Goal: Subscribe to service/newsletter

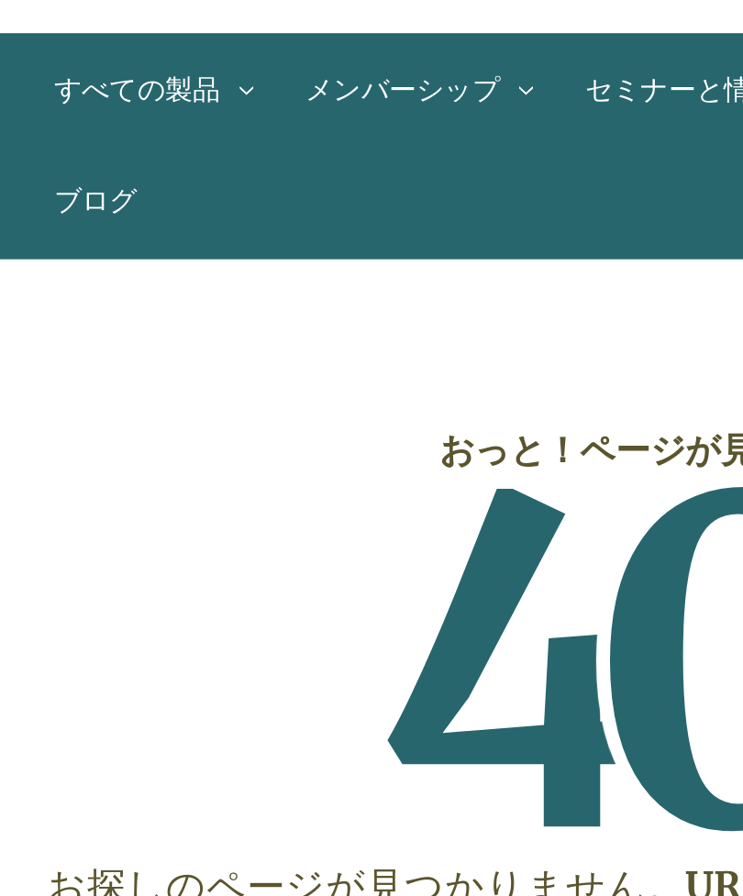
click at [0, 0] on link "徳用4個セット" at bounding box center [0, 0] width 0 height 0
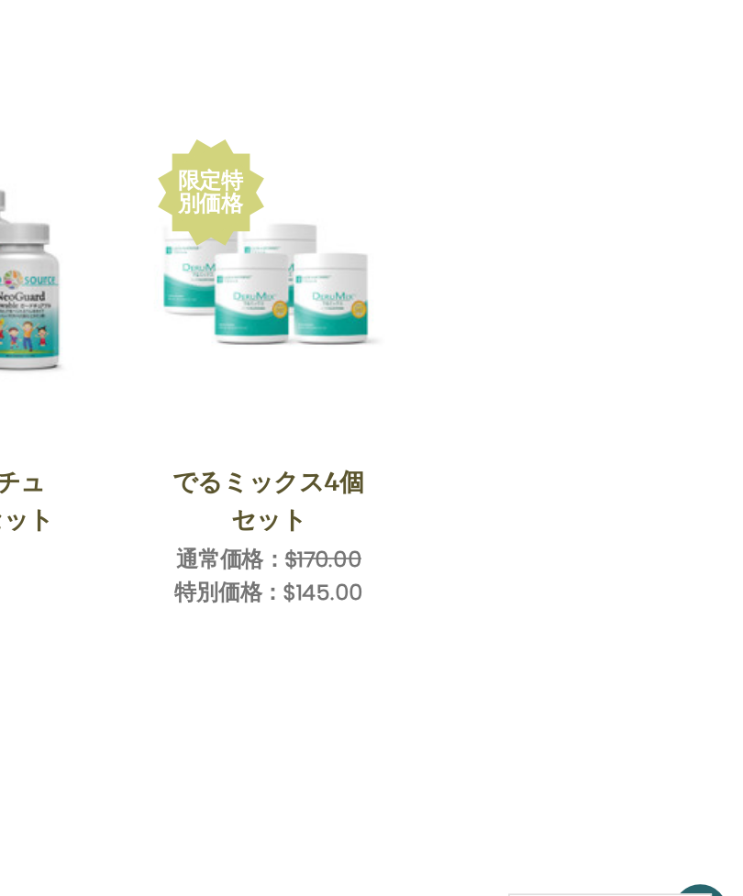
scroll to position [459, 0]
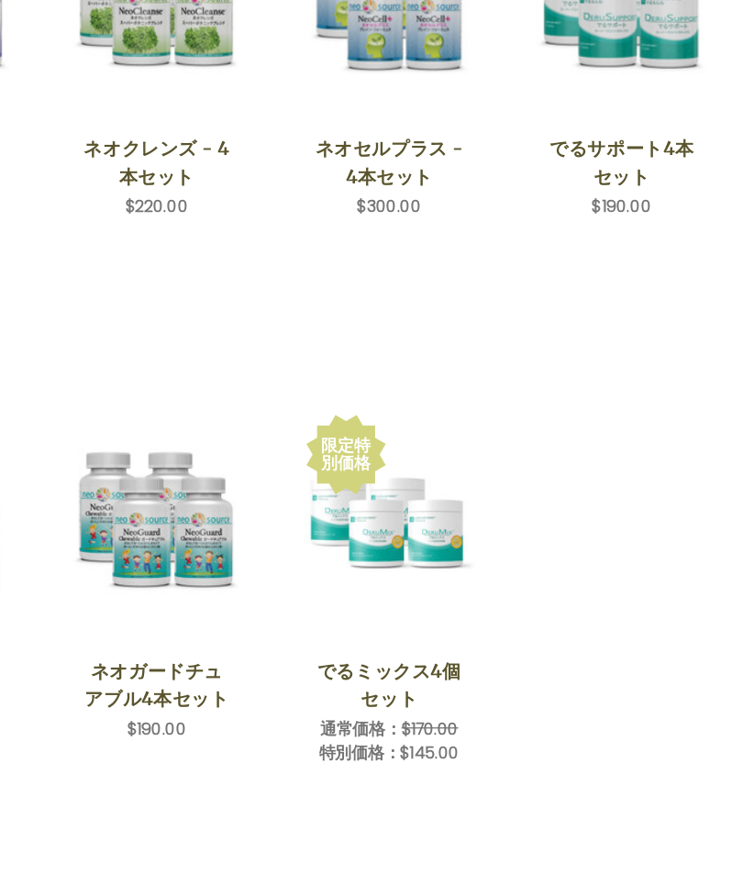
click at [403, 489] on button "クイックビュー" at bounding box center [463, 504] width 120 height 31
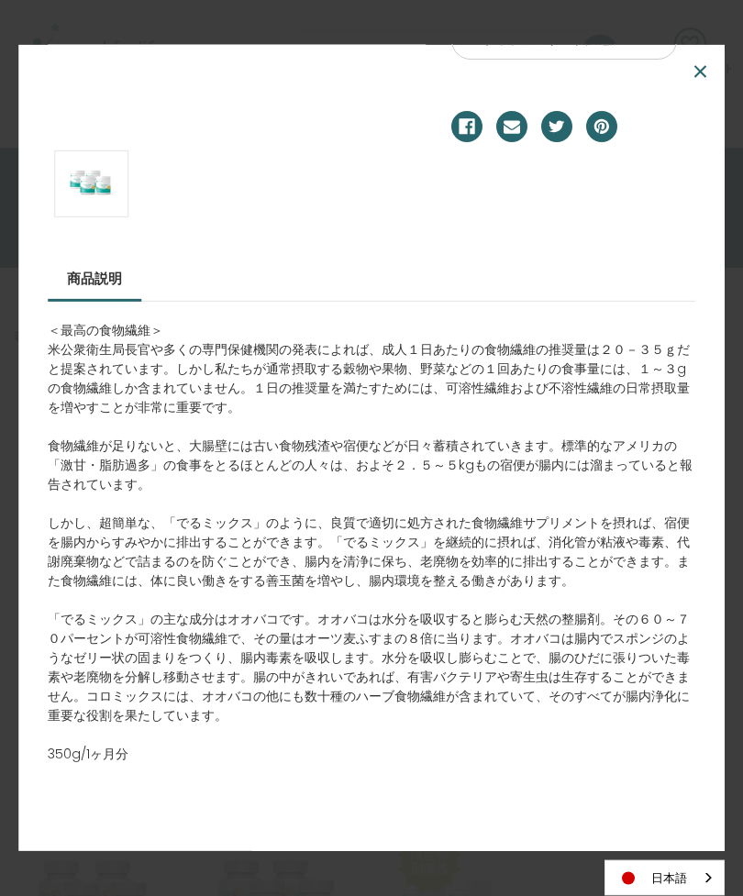
scroll to position [0, 0]
click at [700, 88] on section "現在の在庫数。 数量 数量を減らす * 数量を増やす *******" at bounding box center [573, 26] width 270 height 293
click at [698, 78] on span "×" at bounding box center [699, 72] width 17 height 41
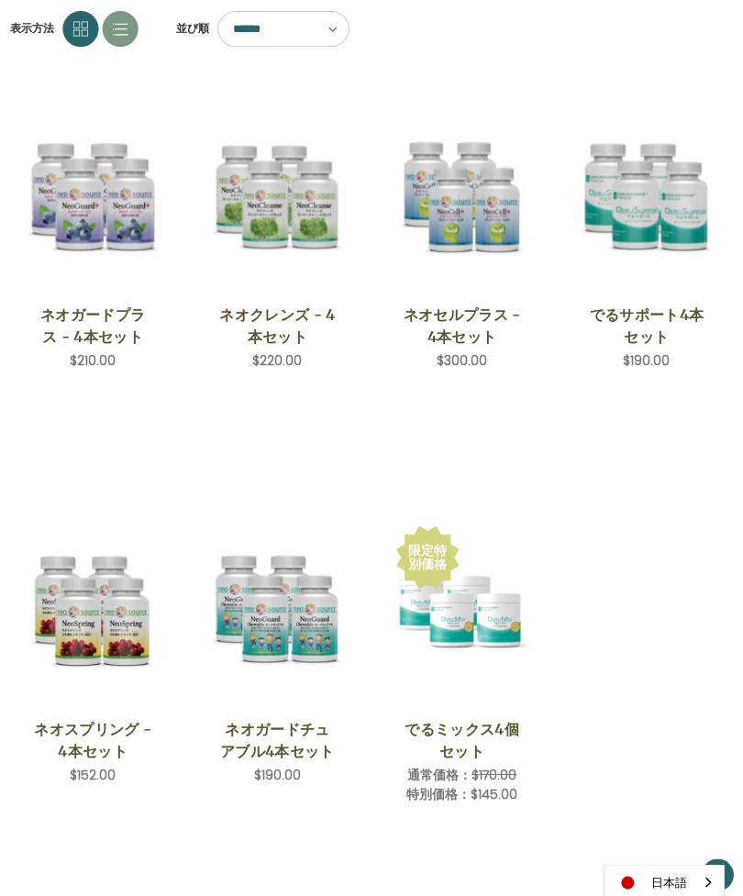
scroll to position [356, 0]
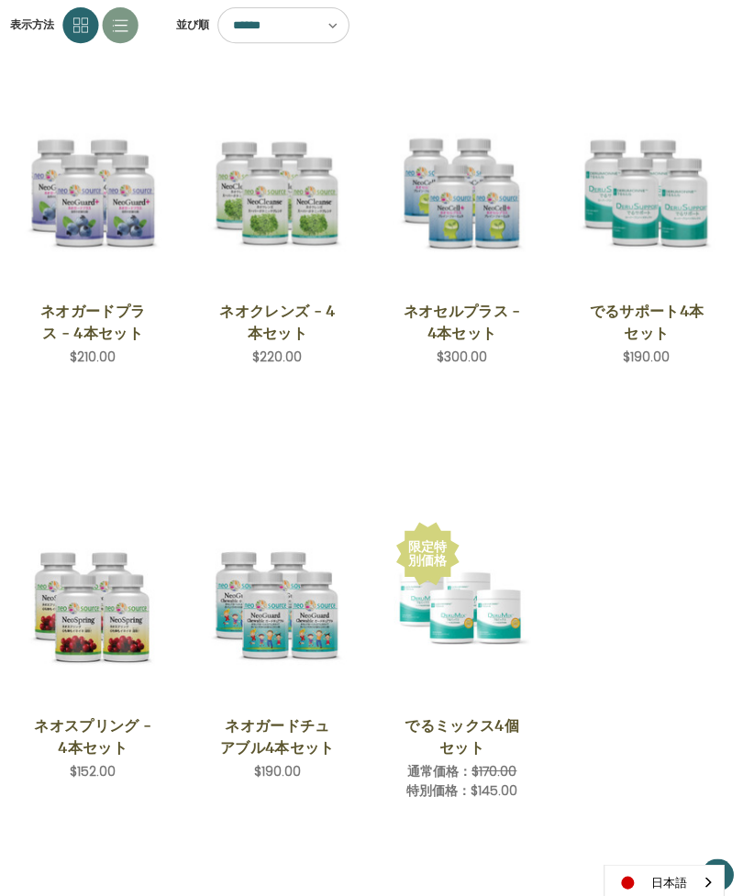
click at [617, 149] on img "DeruSupport 4-Save Set,$190.00\a" at bounding box center [647, 195] width 137 height 146
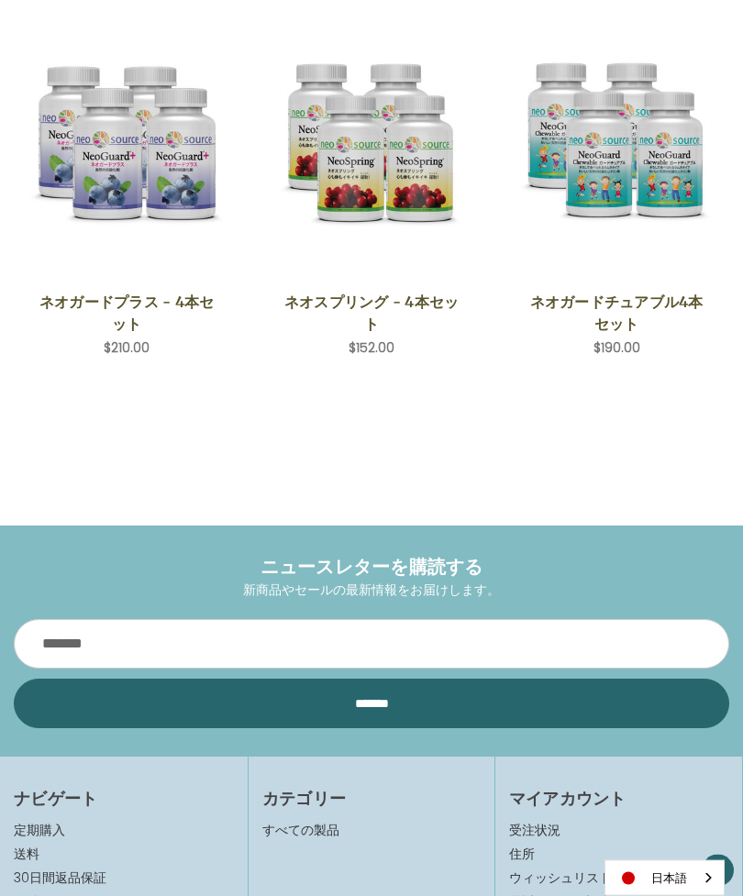
scroll to position [1371, 0]
click at [349, 560] on h4 "ニュースレターを購読する" at bounding box center [371, 567] width 715 height 28
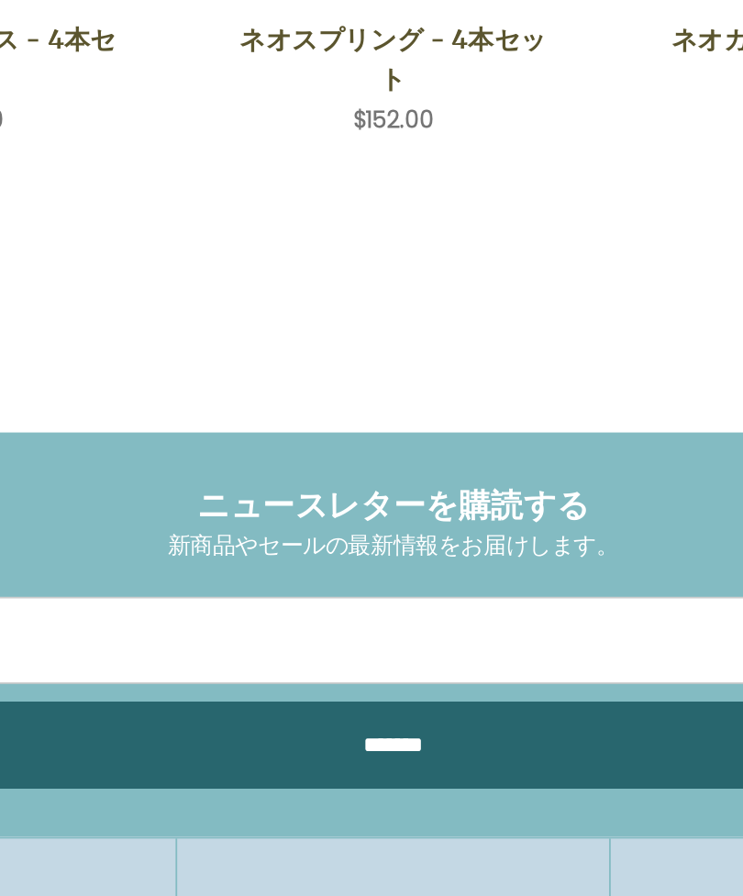
click at [182, 520] on h4 "ニュースレターを購読する" at bounding box center [371, 534] width 715 height 28
click at [175, 520] on h4 "ニュースレターを購読する" at bounding box center [371, 534] width 715 height 28
click at [167, 520] on h4 "ニュースレターを購読する" at bounding box center [371, 534] width 715 height 28
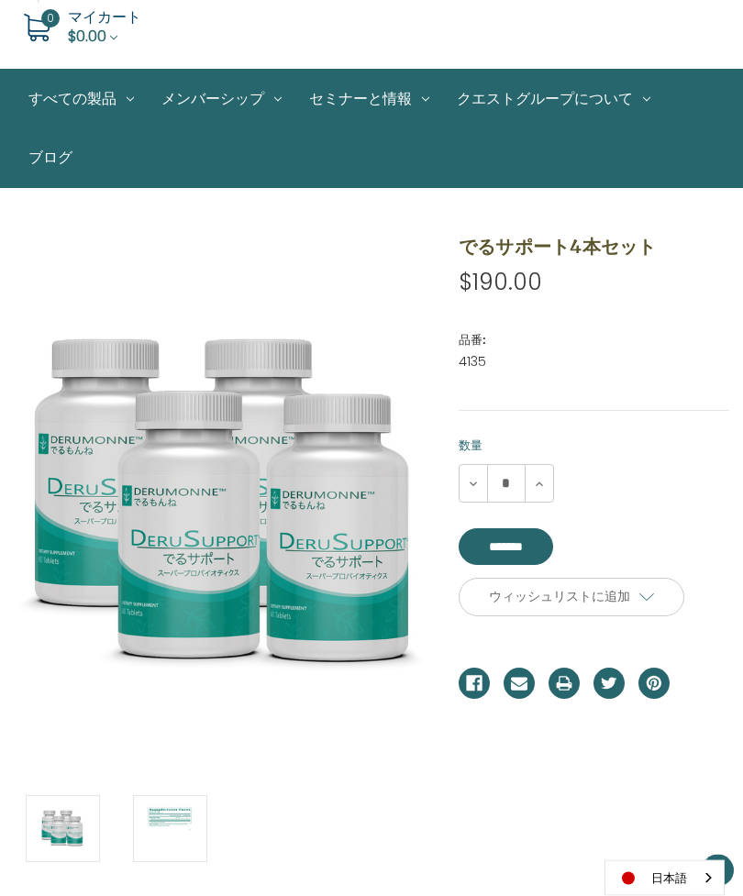
scroll to position [0, 0]
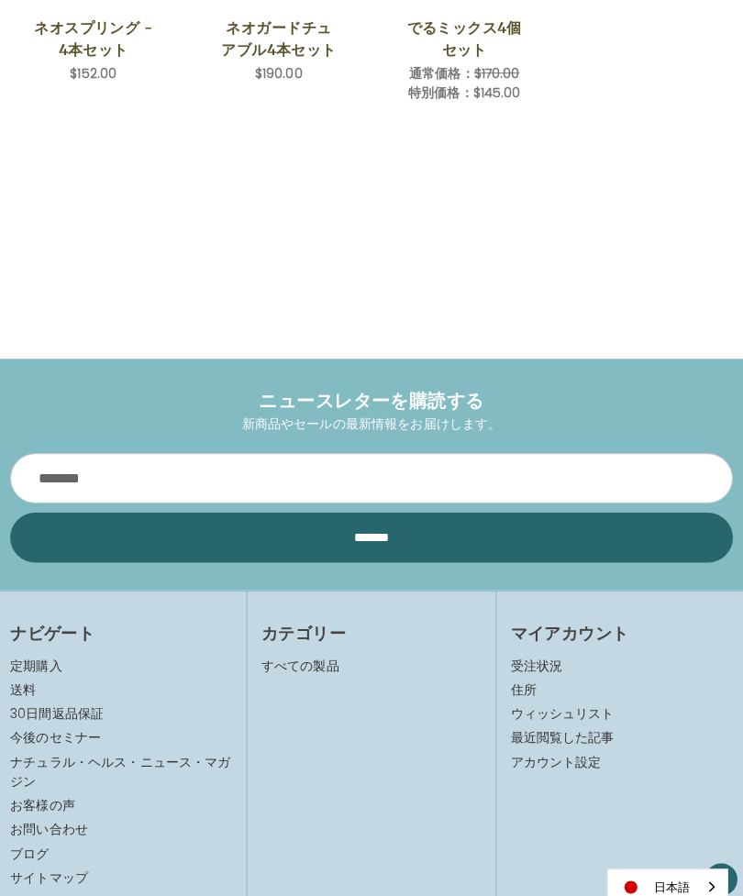
scroll to position [1073, 0]
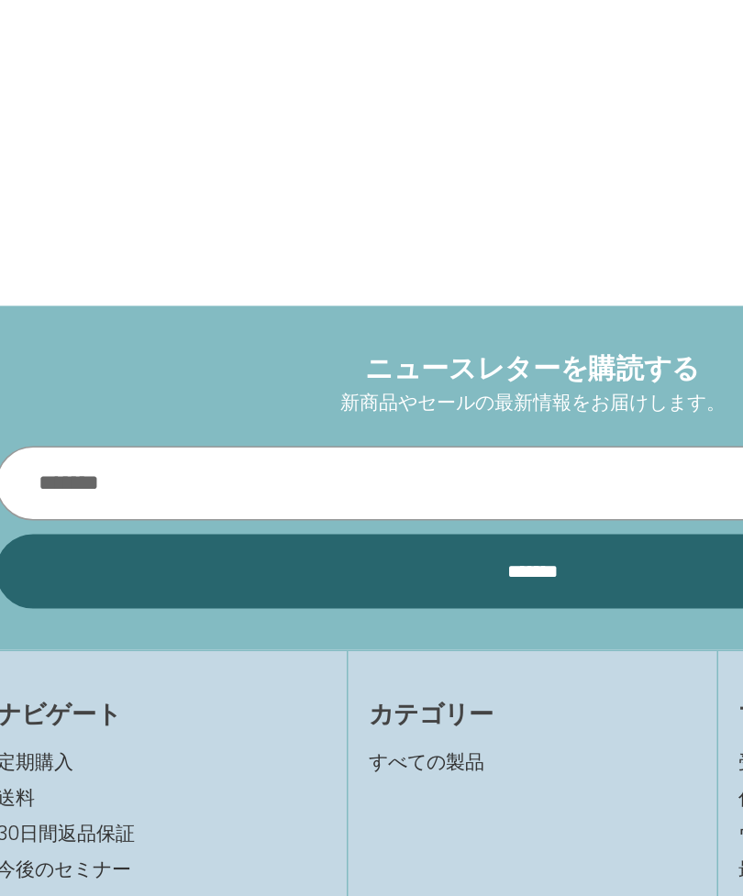
click at [115, 426] on input "メールアドレス" at bounding box center [371, 451] width 715 height 50
type input "**********"
click at [355, 485] on input "*******" at bounding box center [371, 510] width 715 height 50
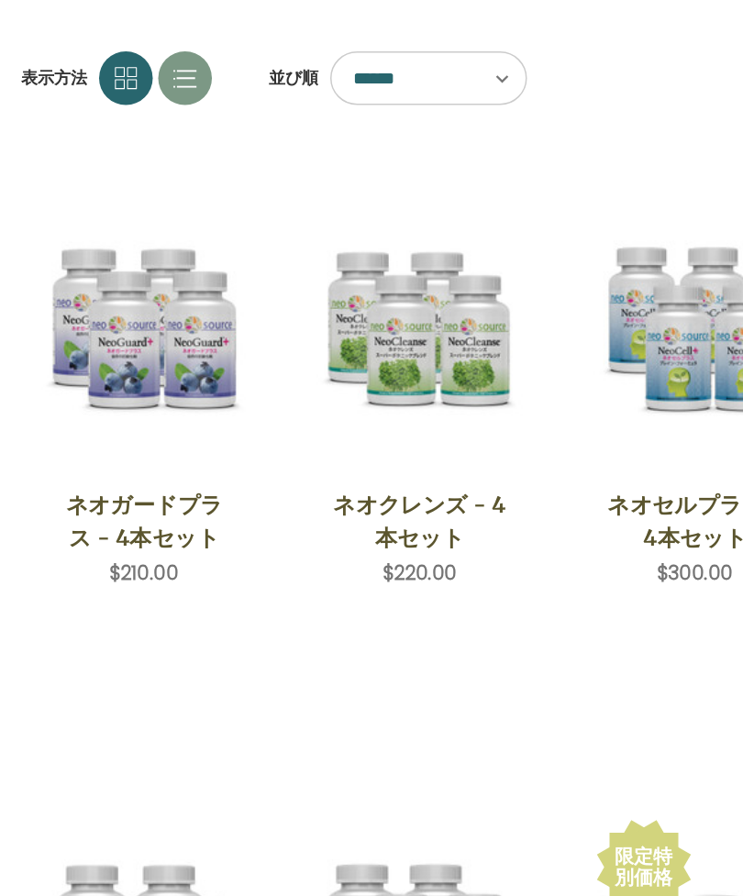
scroll to position [317, 0]
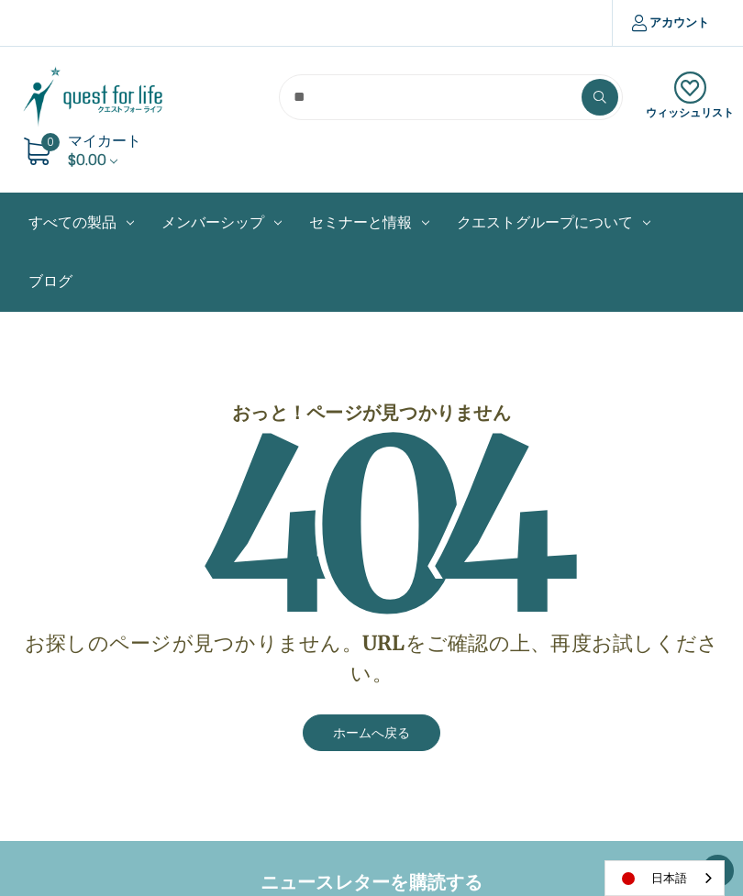
scroll to position [205, 0]
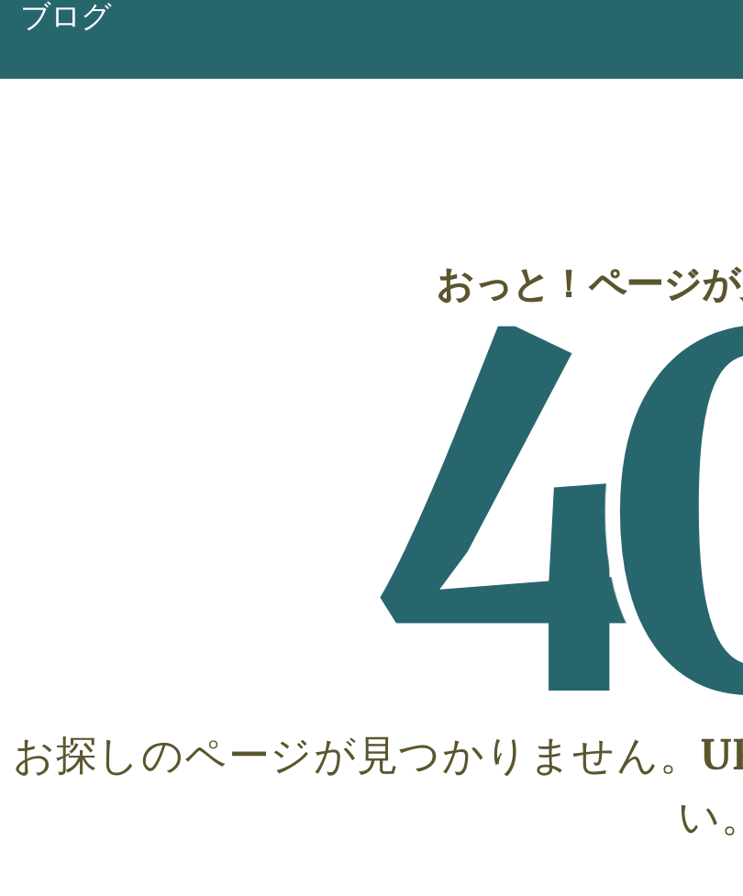
click at [144, 371] on h1 "4 0 4" at bounding box center [371, 322] width 707 height 202
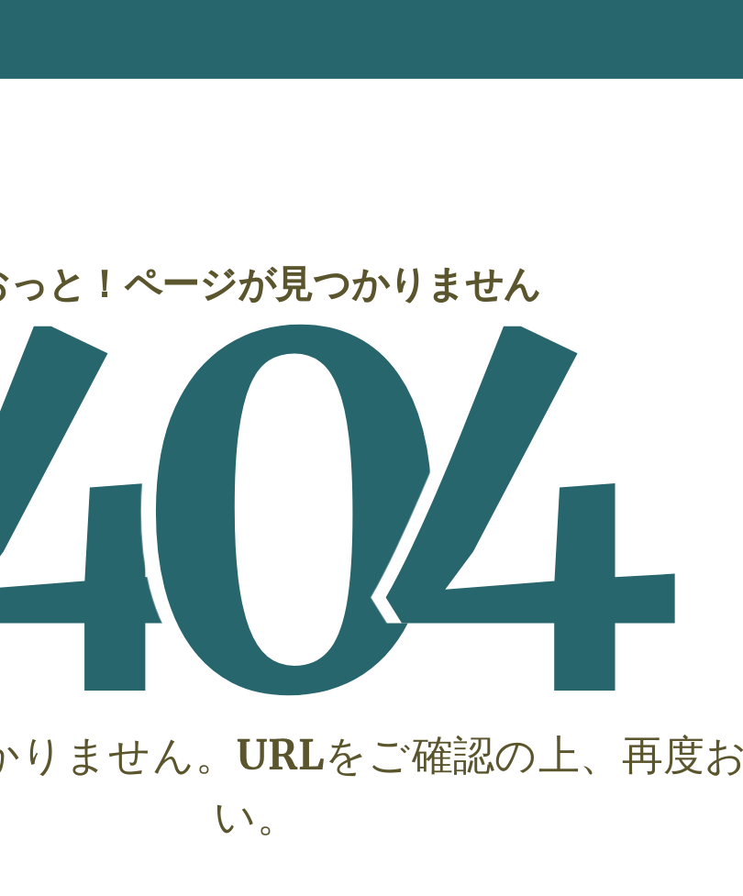
click at [295, 47] on link "セミナーと情報" at bounding box center [369, 17] width 148 height 59
click at [0, 0] on link "お客様の声" at bounding box center [0, 0] width 0 height 0
